Goal: Transaction & Acquisition: Obtain resource

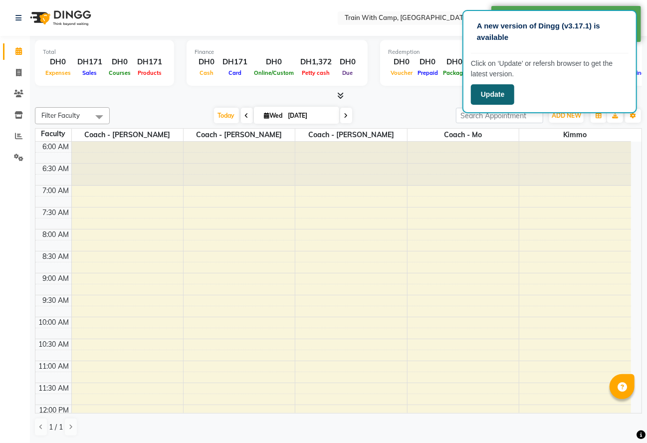
click at [490, 90] on button "Update" at bounding box center [492, 94] width 43 height 20
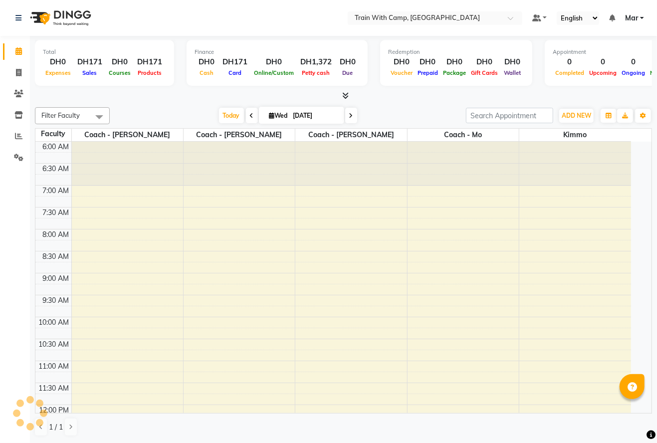
select select "en"
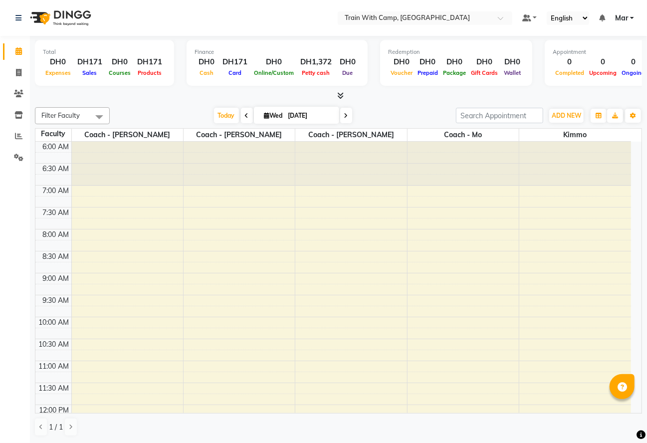
click at [36, 158] on td at bounding box center [53, 157] width 36 height 11
click at [19, 136] on icon at bounding box center [18, 135] width 7 height 7
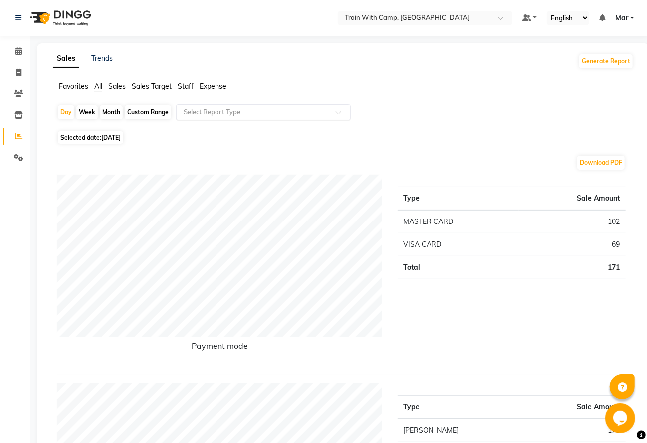
click at [342, 113] on span at bounding box center [342, 115] width 12 height 10
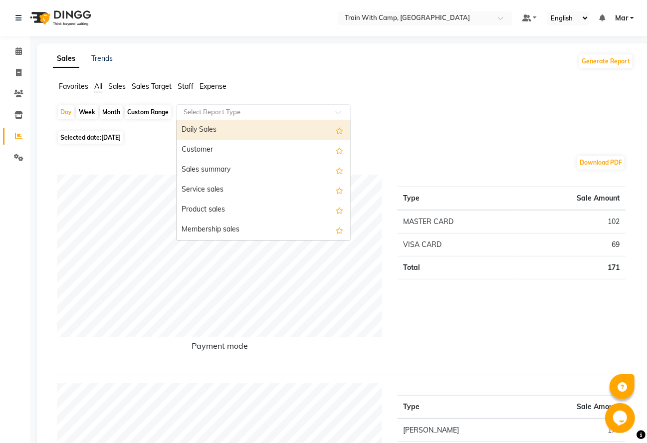
click at [231, 209] on div "Product sales" at bounding box center [264, 210] width 174 height 20
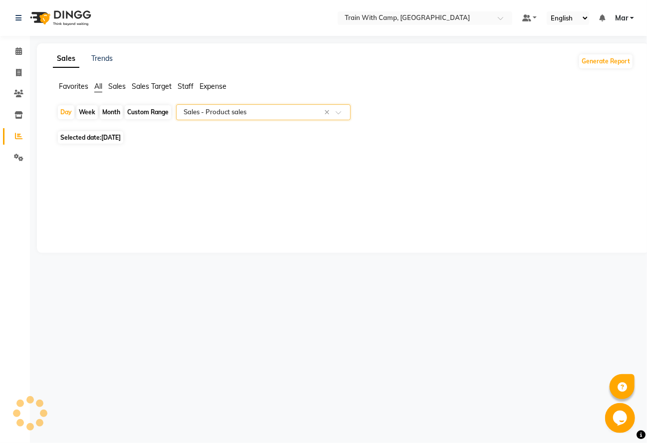
select select "full_report"
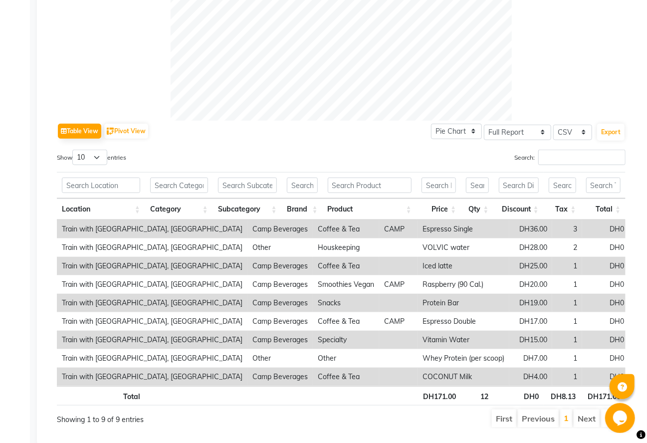
scroll to position [418, 0]
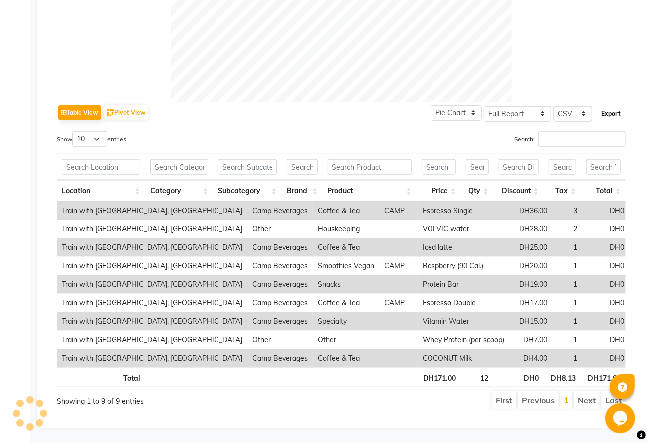
click at [612, 105] on button "Export" at bounding box center [611, 113] width 27 height 17
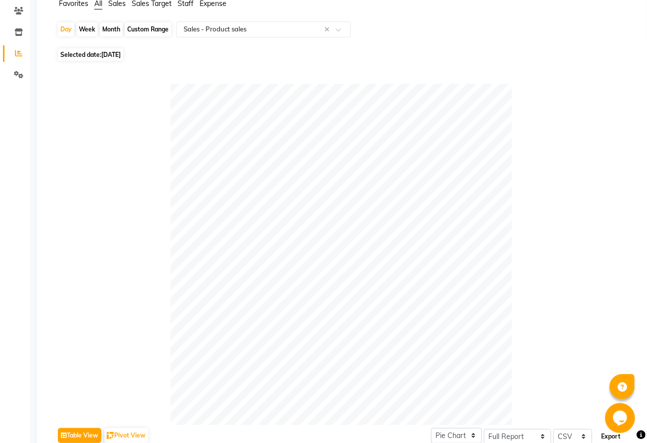
scroll to position [0, 0]
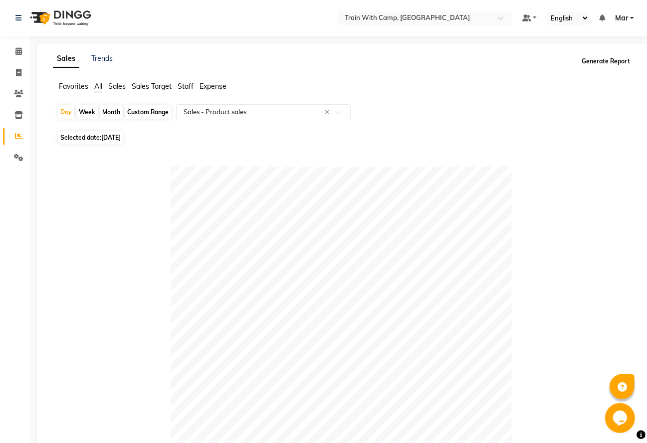
click at [611, 61] on button "Generate Report" at bounding box center [606, 61] width 53 height 14
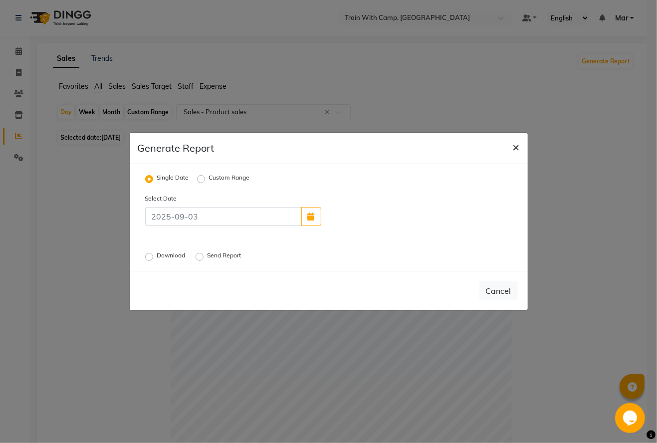
click at [516, 145] on span "×" at bounding box center [516, 146] width 7 height 15
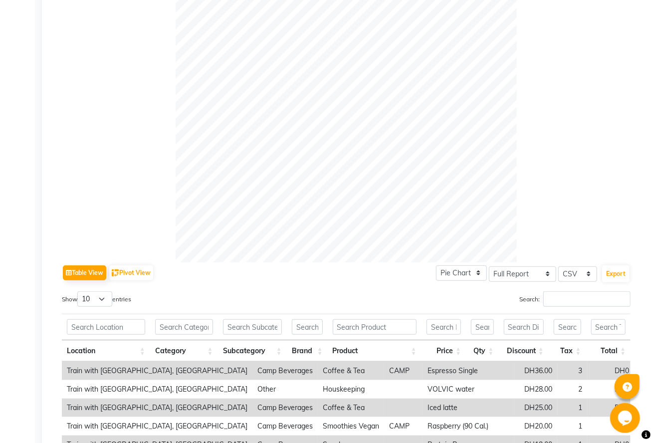
scroll to position [260, 0]
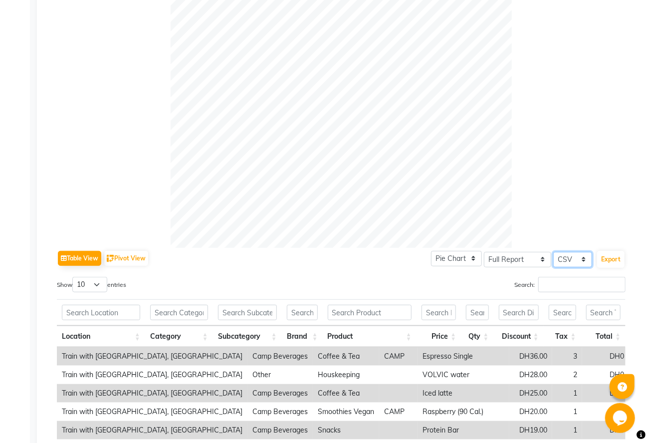
click at [579, 256] on select "Select CSV PDF" at bounding box center [573, 259] width 39 height 15
select select "pdf"
click at [554, 252] on select "Select CSV PDF" at bounding box center [573, 259] width 39 height 15
click at [612, 256] on button "Export" at bounding box center [611, 259] width 27 height 17
select select "monospace"
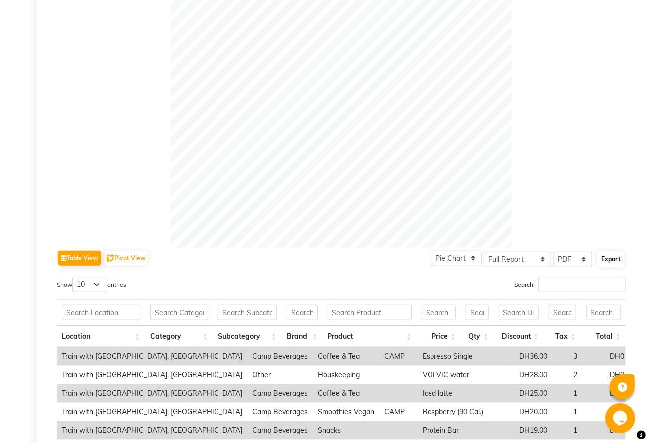
select select "12px"
select select "template_2"
select select "A4"
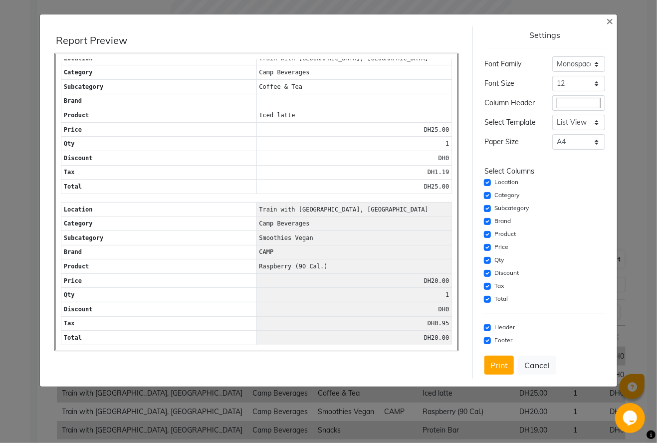
scroll to position [335, 0]
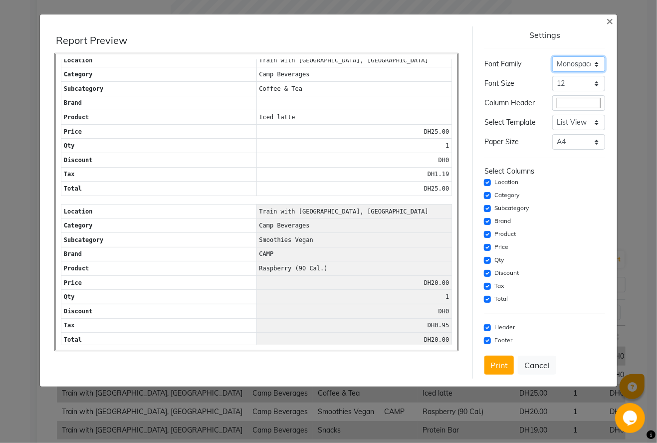
click at [600, 67] on select "Select Sans Serif Monospace Serif" at bounding box center [579, 63] width 53 height 15
select select "serif"
click at [553, 56] on select "Select Sans Serif Monospace Serif" at bounding box center [579, 63] width 53 height 15
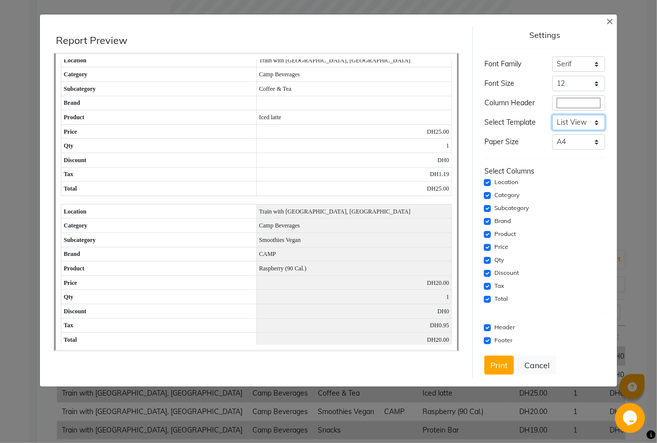
click at [594, 122] on select "Select Dynamic Table View List View" at bounding box center [579, 122] width 53 height 15
click at [600, 122] on select "Select Dynamic Table View List View" at bounding box center [579, 122] width 53 height 15
click at [594, 118] on select "Select Dynamic Table View List View" at bounding box center [579, 122] width 53 height 15
click at [553, 115] on select "Select Dynamic Table View List View" at bounding box center [579, 122] width 53 height 15
click at [602, 122] on select "Select Dynamic Table View List View" at bounding box center [579, 122] width 53 height 15
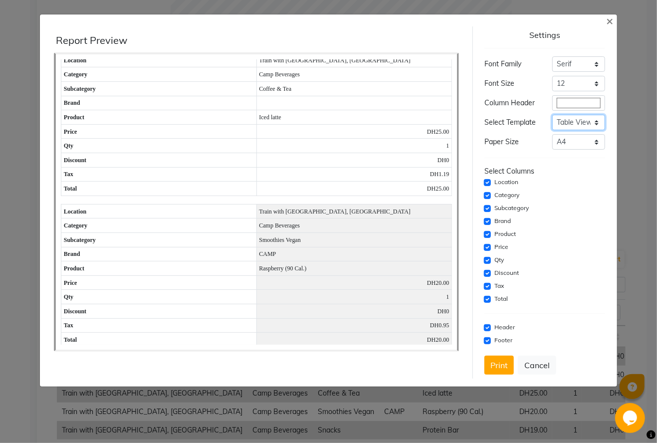
click at [553, 115] on select "Select Dynamic Table View List View" at bounding box center [579, 122] width 53 height 15
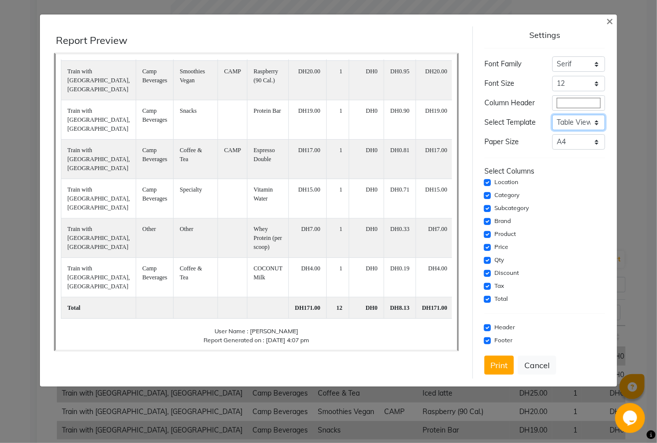
scroll to position [86, 0]
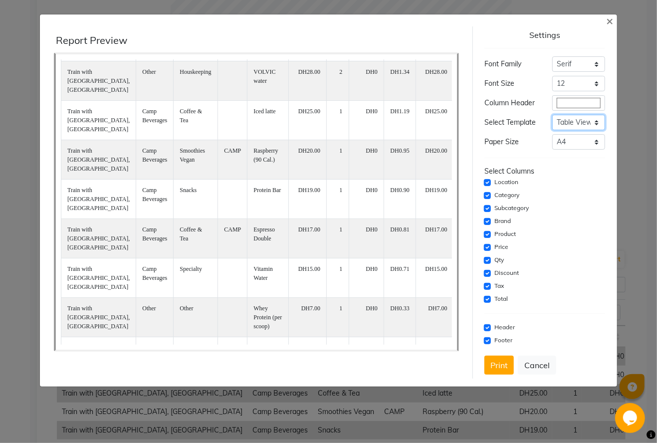
click at [601, 119] on select "Select Dynamic Table View List View" at bounding box center [579, 122] width 53 height 15
select select "template_2"
click at [553, 115] on select "Select Dynamic Table View List View" at bounding box center [579, 122] width 53 height 15
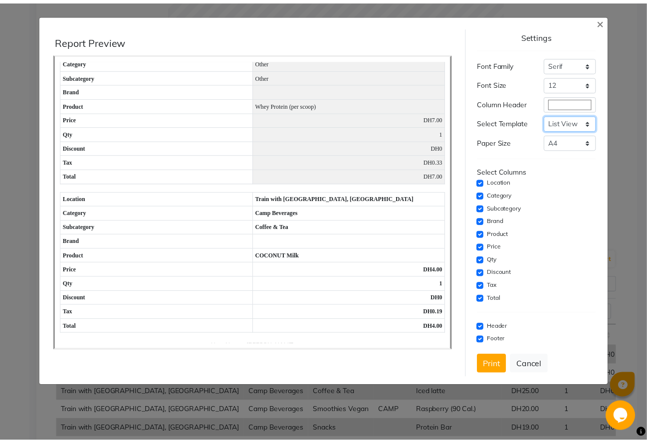
scroll to position [1135, 0]
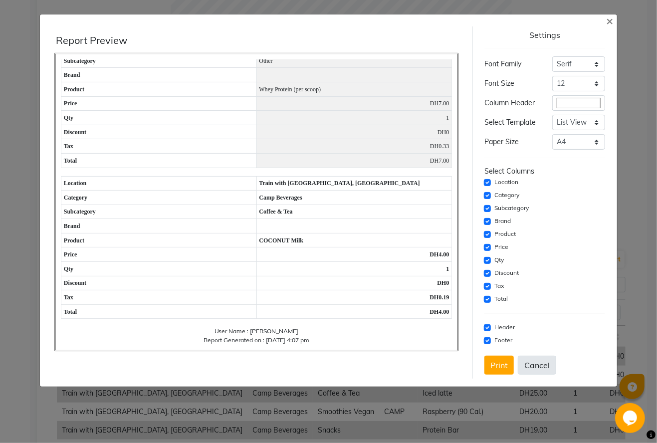
click at [538, 360] on button "Cancel" at bounding box center [537, 365] width 38 height 19
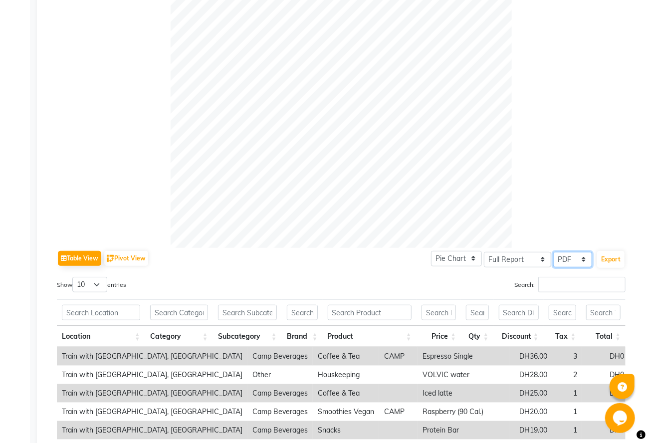
click at [582, 261] on select "Select CSV PDF" at bounding box center [573, 259] width 39 height 15
select select "csv"
click at [554, 252] on select "Select CSV PDF" at bounding box center [573, 259] width 39 height 15
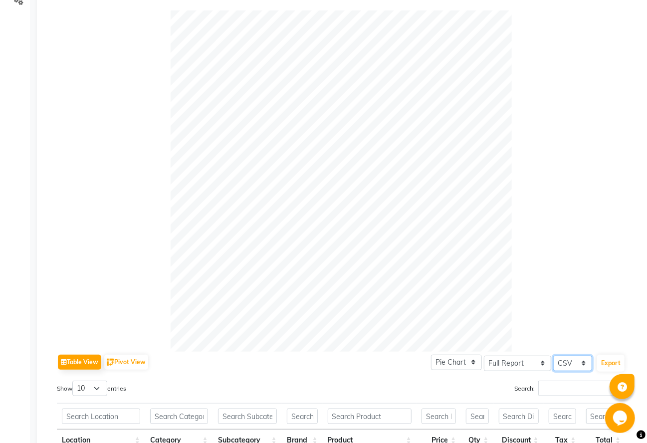
scroll to position [0, 0]
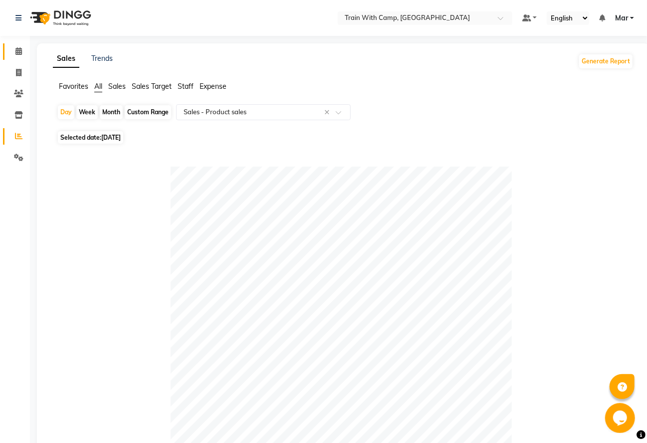
click at [18, 52] on icon at bounding box center [18, 50] width 6 height 7
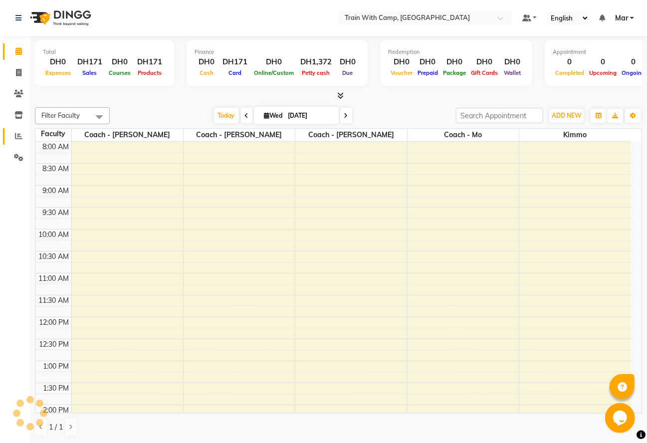
click at [23, 136] on span at bounding box center [18, 136] width 17 height 11
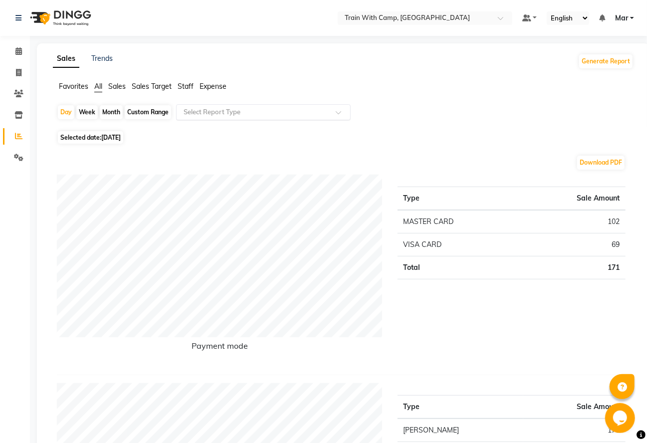
click at [338, 112] on span at bounding box center [342, 115] width 12 height 10
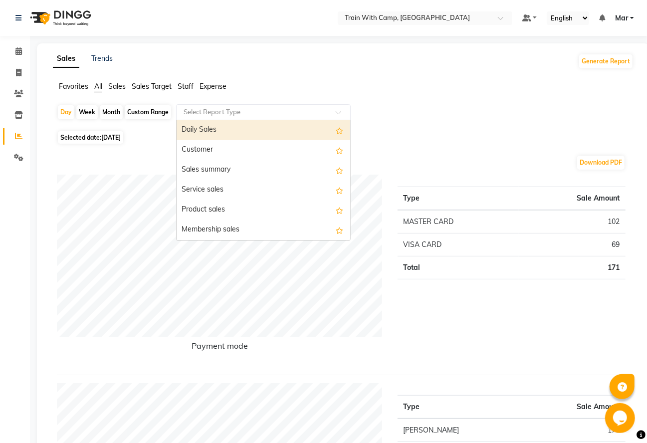
click at [257, 208] on div "Product sales" at bounding box center [264, 210] width 174 height 20
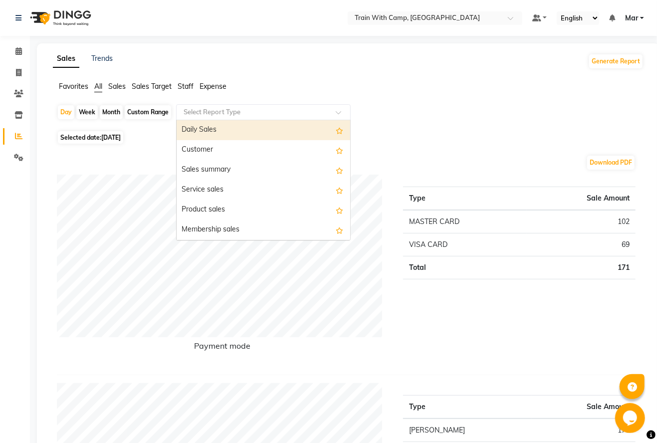
select select "full_report"
select select "csv"
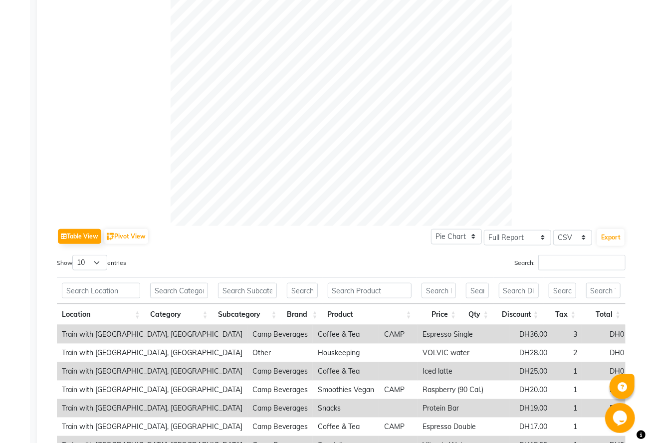
scroll to position [281, 0]
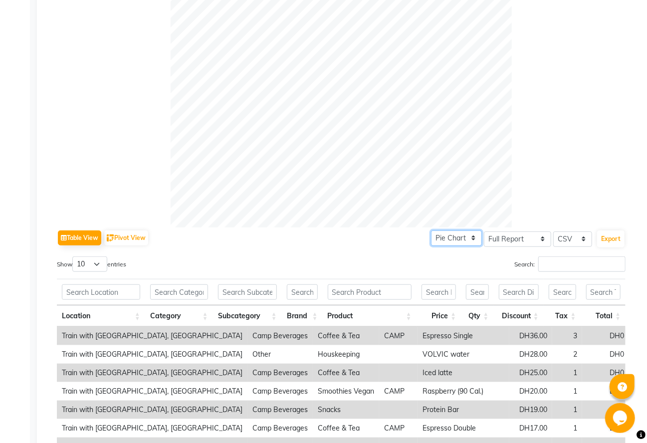
click at [475, 241] on select "Pie Chart Bar Chart" at bounding box center [456, 238] width 51 height 15
click at [431, 231] on select "Pie Chart Bar Chart" at bounding box center [456, 238] width 51 height 15
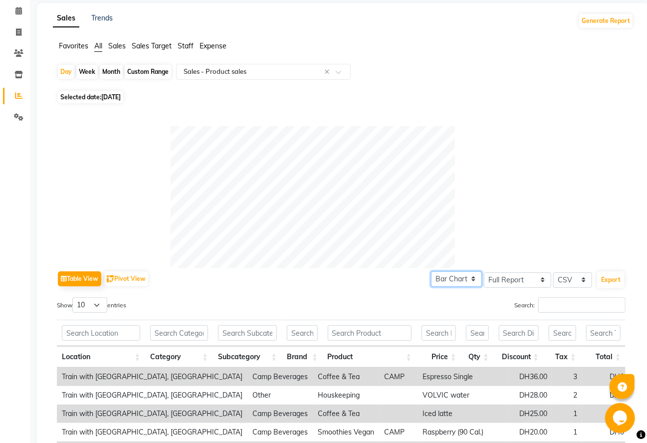
scroll to position [34, 0]
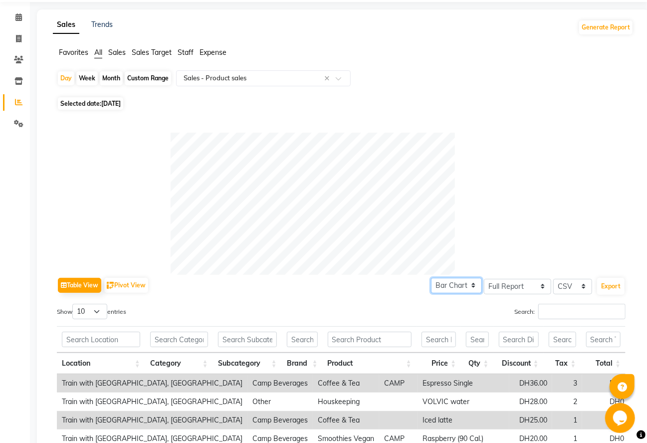
click at [476, 283] on select "Pie Chart Bar Chart" at bounding box center [456, 285] width 51 height 15
select select "pie"
click at [431, 294] on select "Pie Chart Bar Chart" at bounding box center [456, 285] width 51 height 15
